Goal: Information Seeking & Learning: Learn about a topic

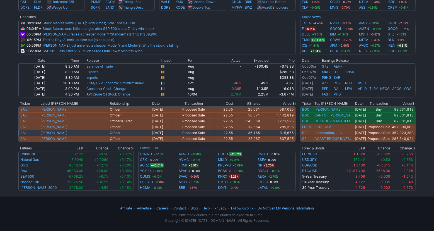
scroll to position [245, 0]
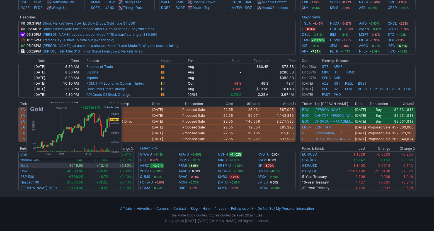
click at [24, 164] on link "Gold" at bounding box center [23, 165] width 7 height 4
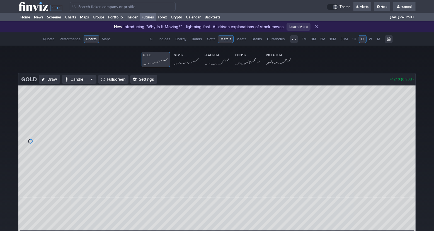
click at [185, 61] on icon at bounding box center [186, 61] width 25 height 8
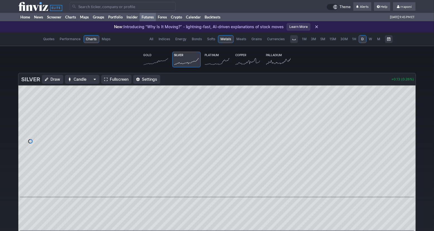
click at [381, 38] on link "M" at bounding box center [379, 39] width 8 height 8
click at [222, 188] on span at bounding box center [219, 189] width 7 height 4
click at [218, 189] on span at bounding box center [219, 189] width 7 height 4
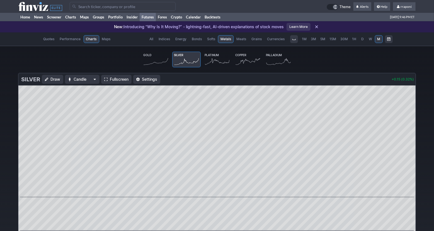
click at [147, 61] on icon at bounding box center [156, 61] width 25 height 8
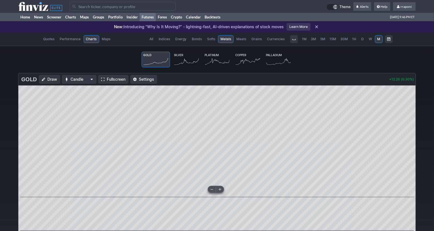
click at [222, 190] on span at bounding box center [219, 189] width 7 height 4
click at [19, 17] on link "Home" at bounding box center [25, 17] width 14 height 8
